Goal: Transaction & Acquisition: Subscribe to service/newsletter

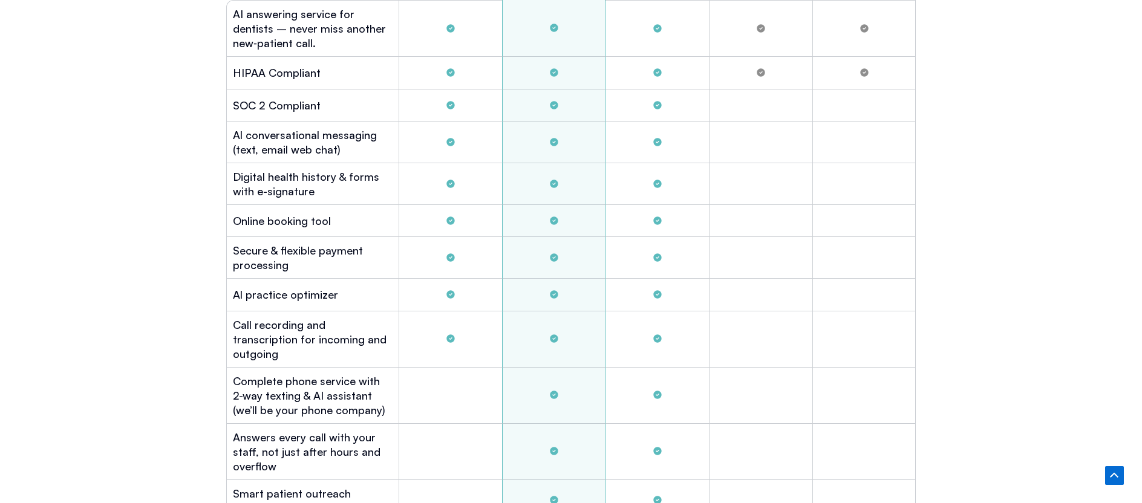
scroll to position [3266, 0]
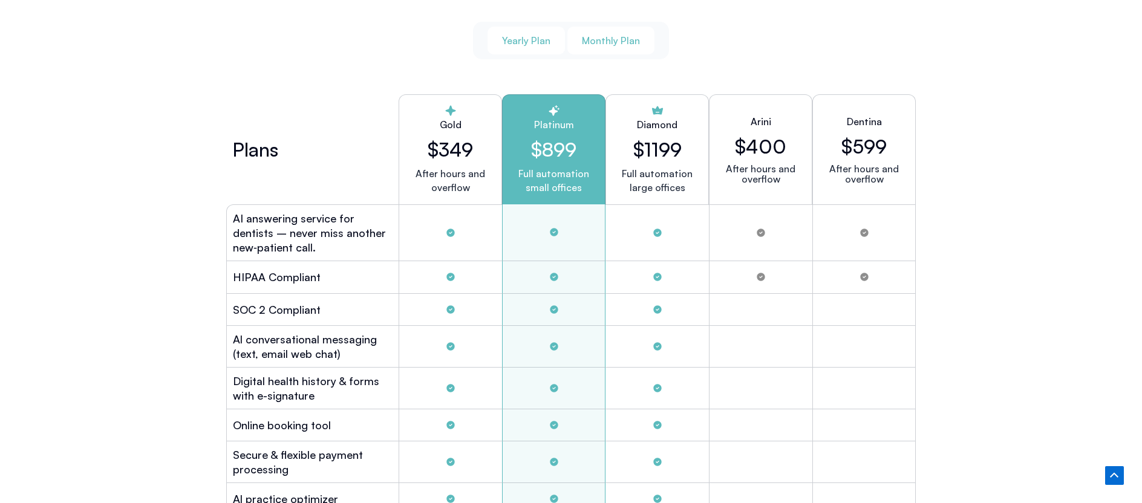
click at [580, 40] on button "Monthly Plan" at bounding box center [610, 41] width 87 height 28
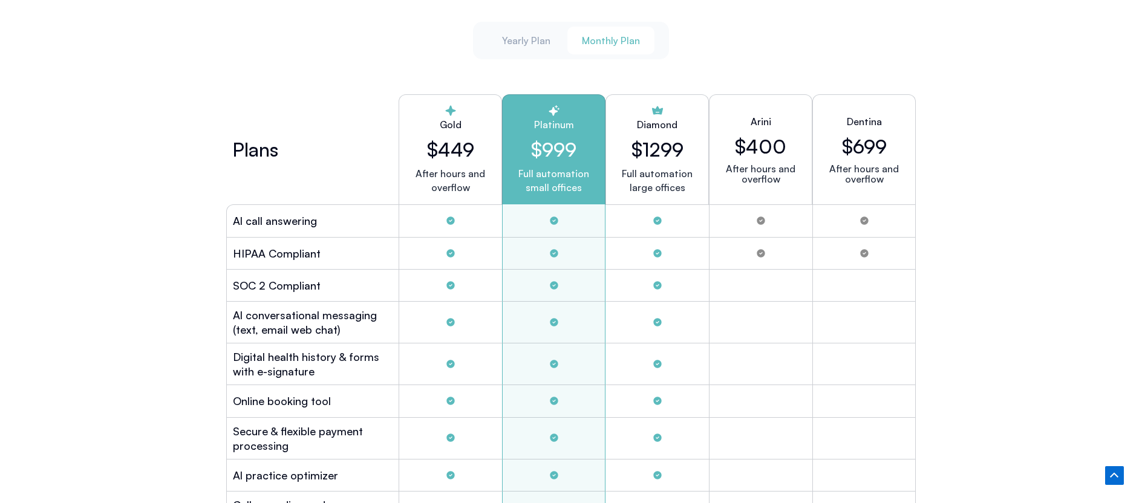
click at [592, 42] on span "Monthly Plan" at bounding box center [611, 40] width 58 height 13
click at [624, 38] on span "Monthly Plan" at bounding box center [611, 40] width 58 height 13
click at [518, 55] on div "Yearly Plan Monthly Plan" at bounding box center [571, 41] width 197 height 38
click at [518, 53] on div "Yearly Plan Monthly Plan" at bounding box center [571, 41] width 197 height 38
click at [520, 50] on button "Yearly Plan" at bounding box center [526, 41] width 77 height 28
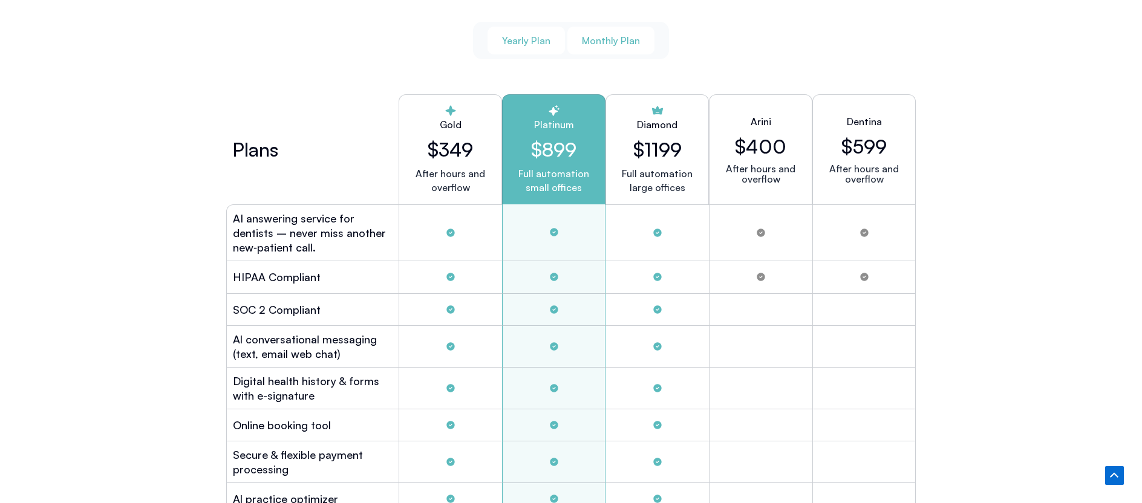
click at [617, 39] on span "Monthly Plan" at bounding box center [611, 40] width 58 height 13
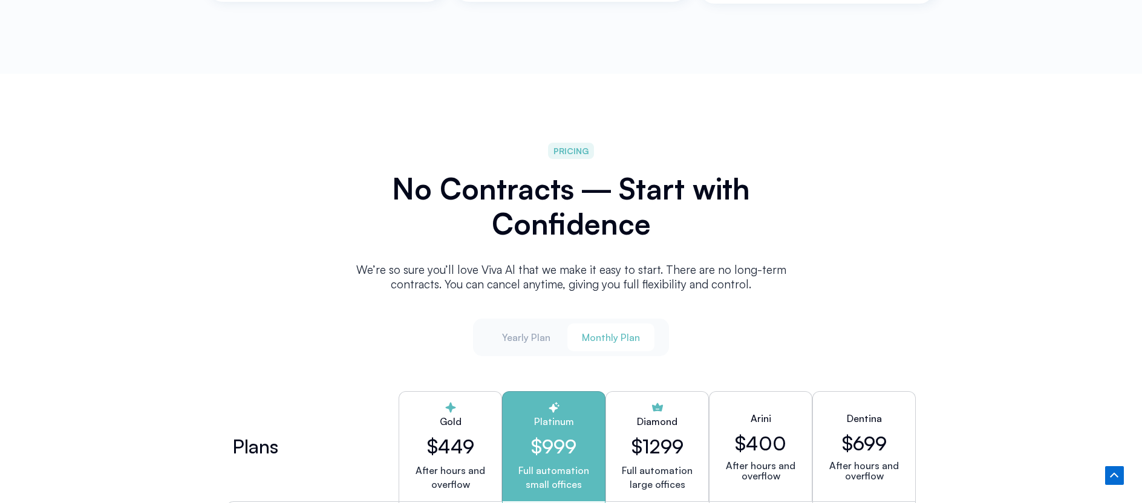
scroll to position [3085, 0]
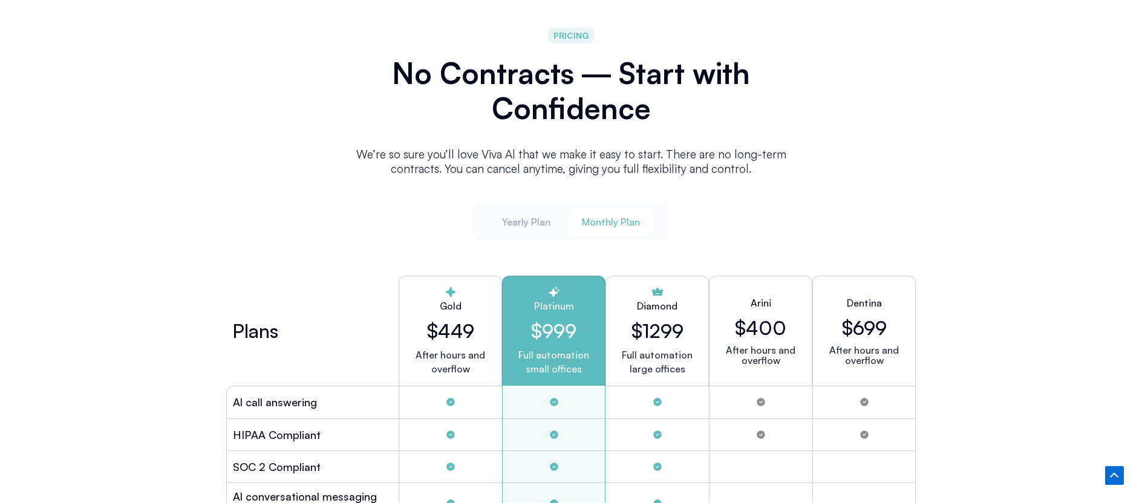
click at [472, 327] on h2 "$449" at bounding box center [450, 330] width 83 height 23
click at [467, 323] on h2 "$449" at bounding box center [450, 330] width 83 height 23
click at [431, 319] on h2 "$449" at bounding box center [450, 330] width 83 height 23
click at [596, 221] on span "Monthly Plan" at bounding box center [611, 221] width 58 height 13
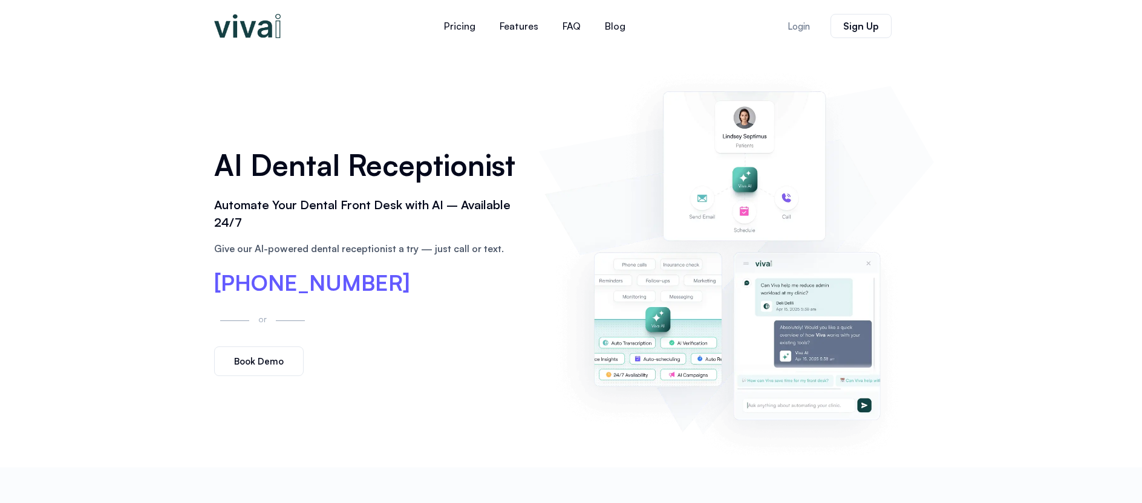
scroll to position [0, 0]
